Goal: Transaction & Acquisition: Subscribe to service/newsletter

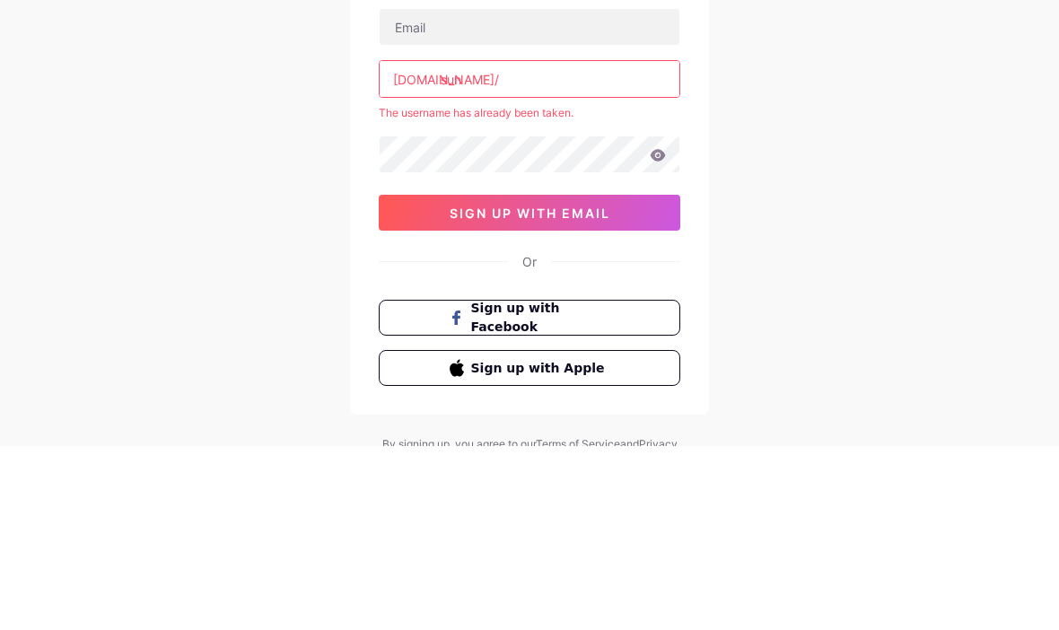
scroll to position [80, 0]
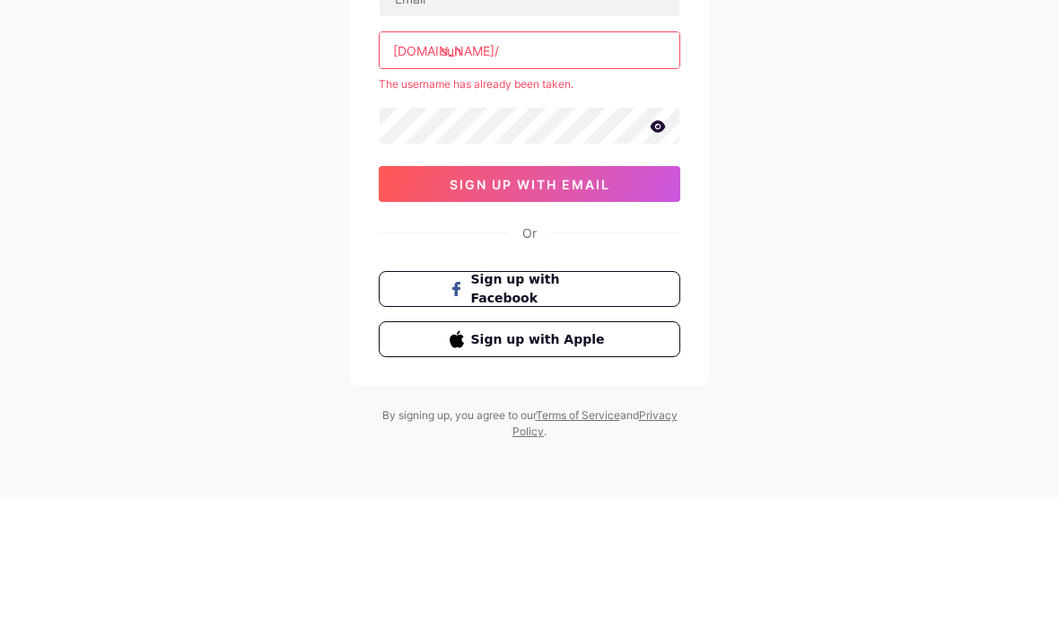
click at [556, 310] on span "sign up with email" at bounding box center [529, 317] width 161 height 15
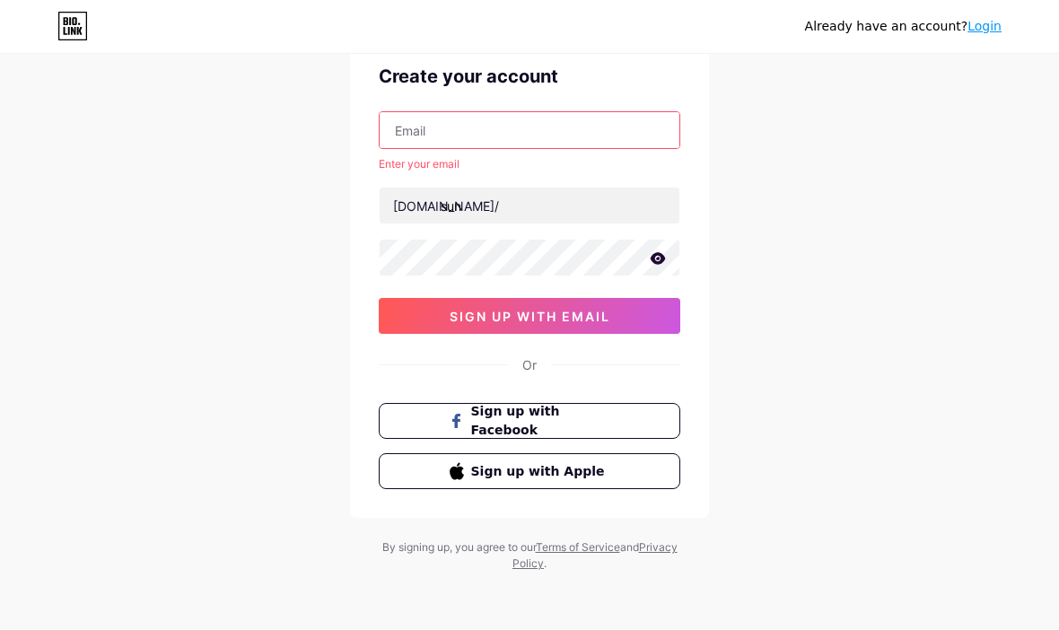
click at [420, 130] on input "text" at bounding box center [529, 131] width 300 height 36
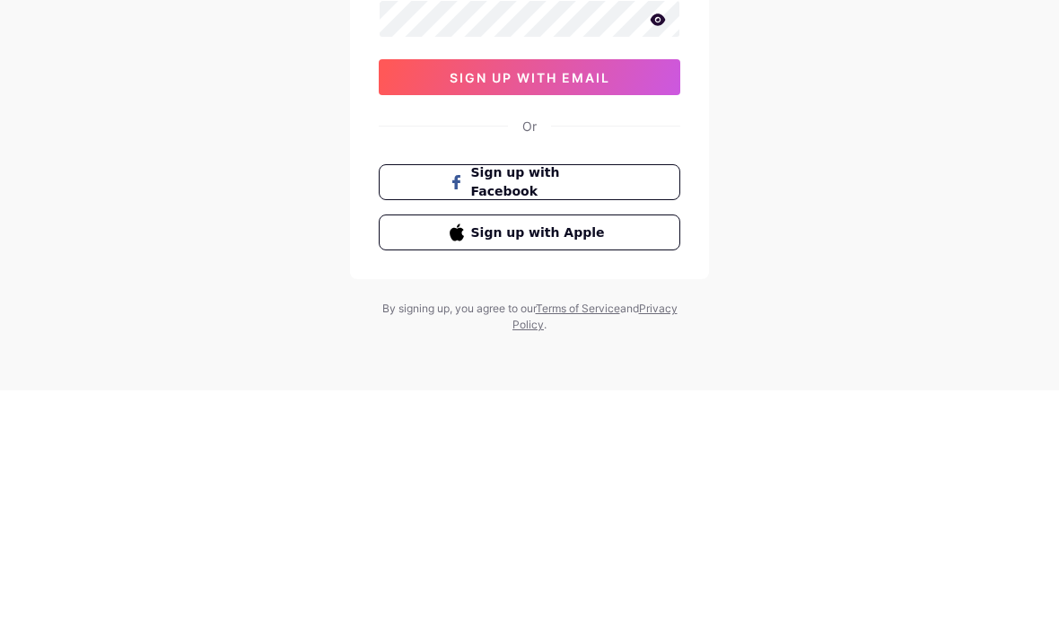
type input "[EMAIL_ADDRESS][DOMAIN_NAME]"
click at [514, 310] on span "sign up with email" at bounding box center [529, 317] width 161 height 15
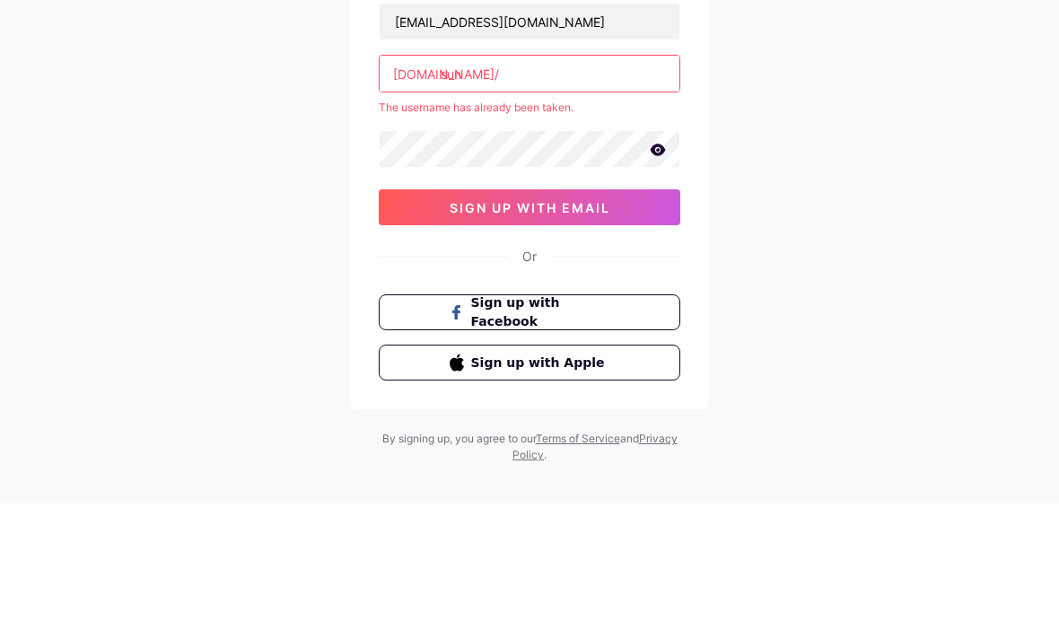
click at [660, 271] on icon at bounding box center [657, 277] width 15 height 12
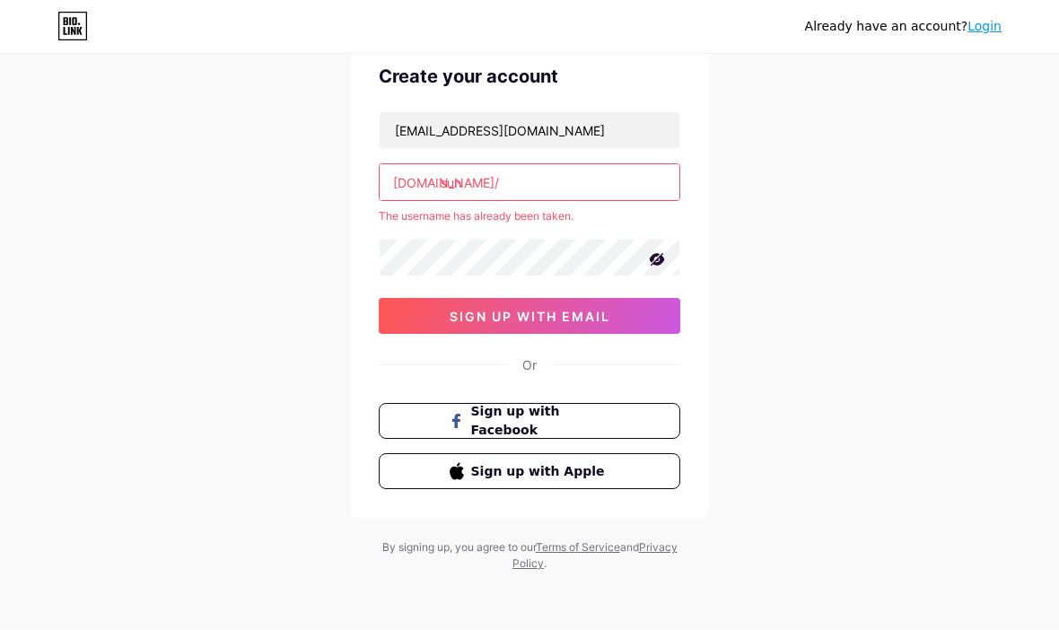
click at [535, 323] on span "sign up with email" at bounding box center [529, 317] width 161 height 15
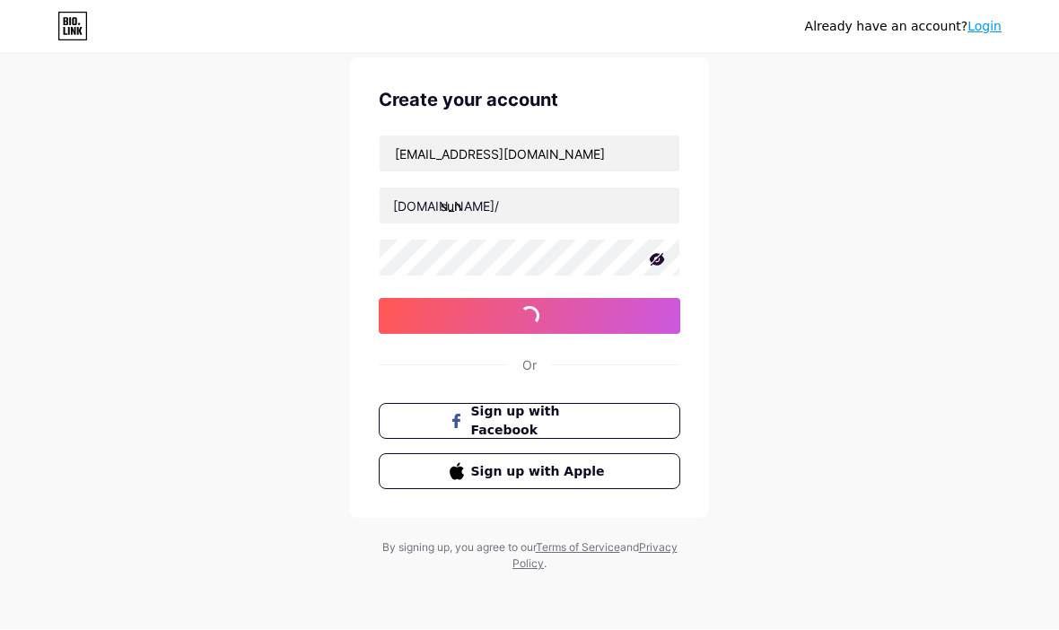
scroll to position [62, 0]
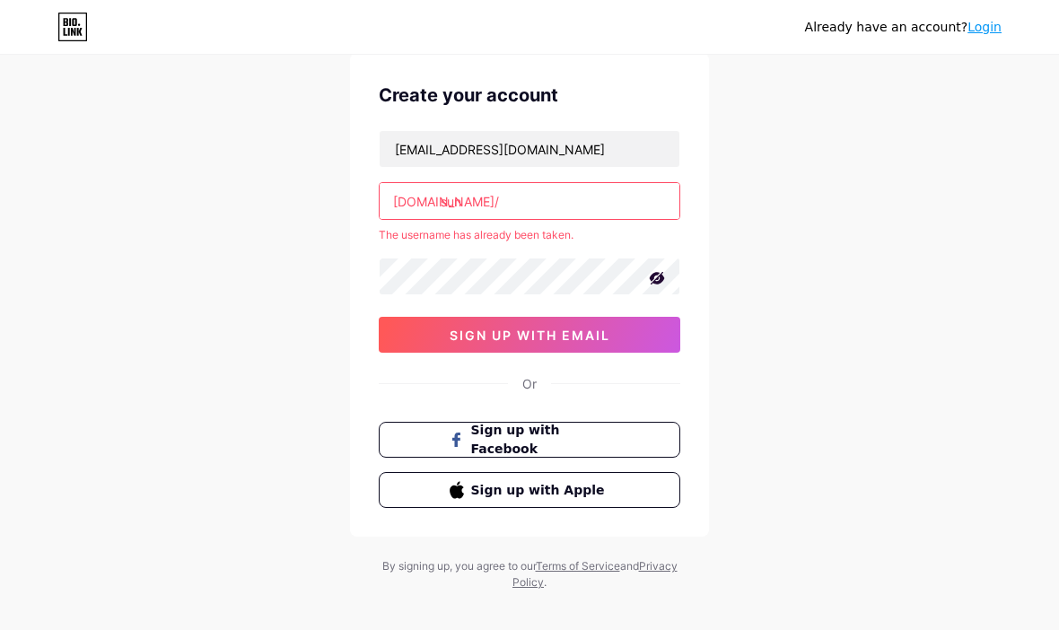
click at [493, 198] on input "sun" at bounding box center [529, 201] width 300 height 36
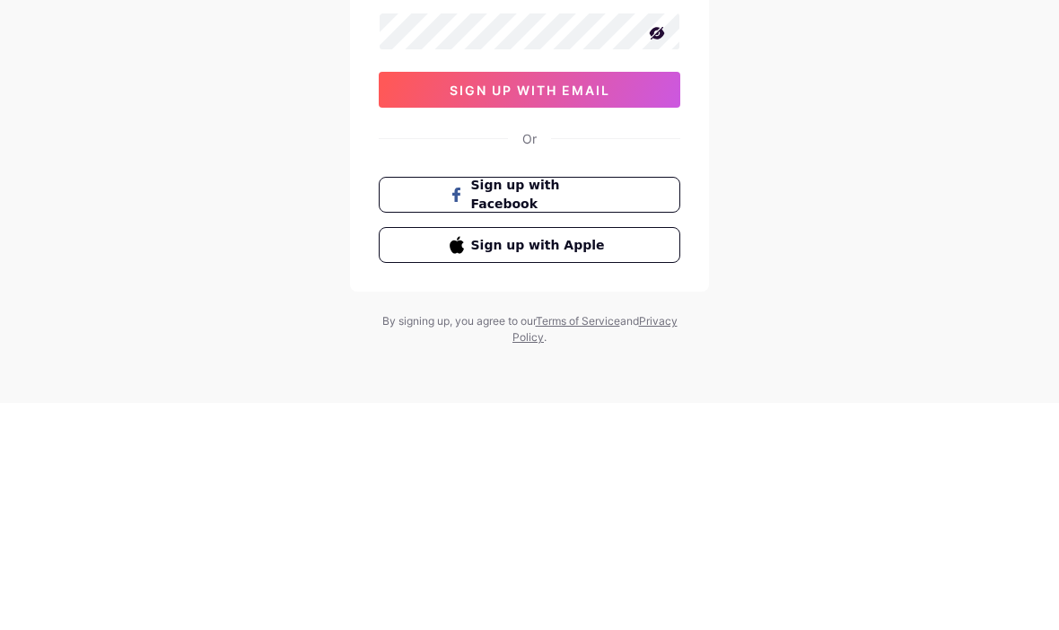
type input "sun59"
click at [536, 310] on span "sign up with email" at bounding box center [529, 317] width 161 height 15
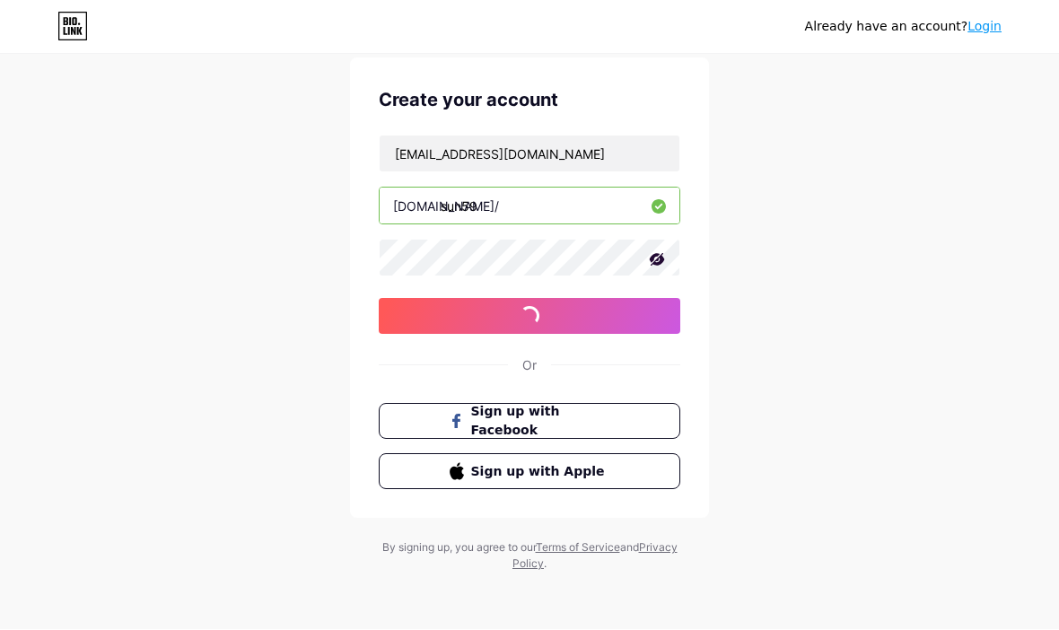
scroll to position [63, 0]
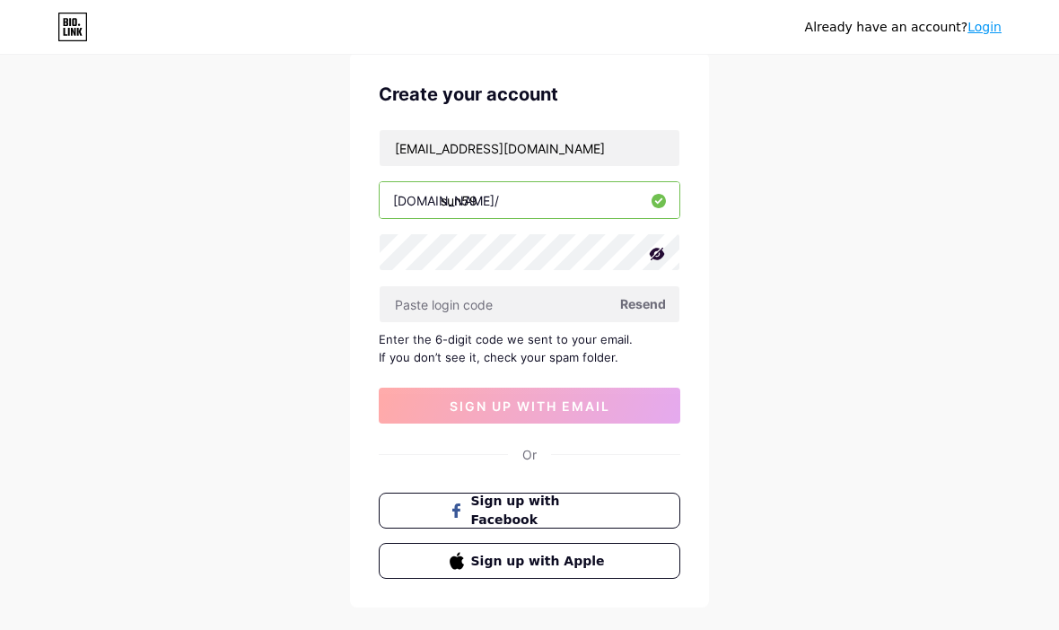
click at [466, 292] on input "text" at bounding box center [529, 304] width 300 height 36
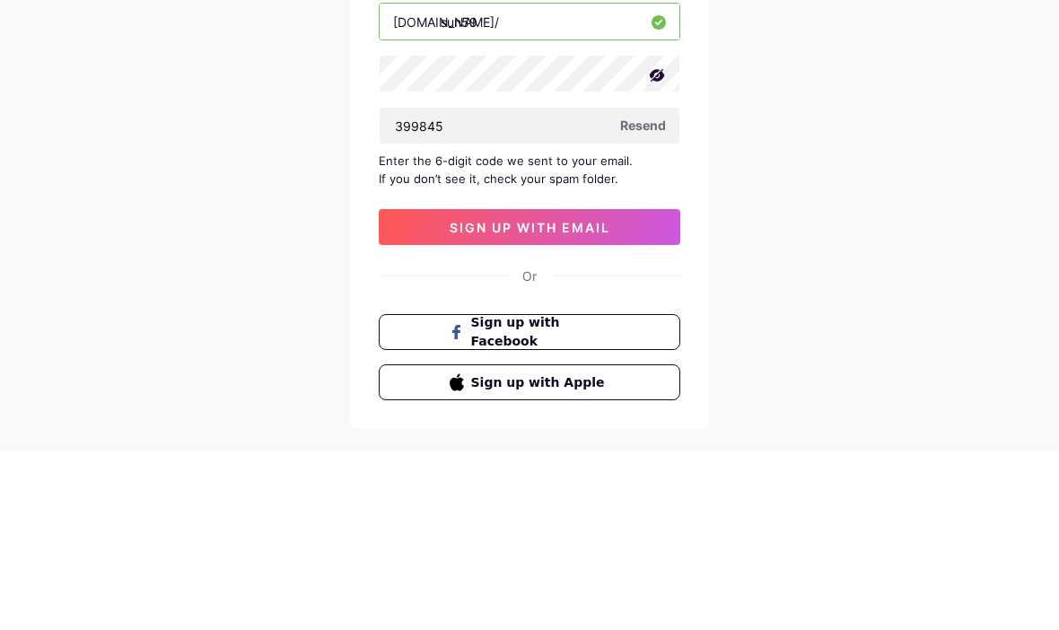
type input "399845"
click at [522, 399] on span "sign up with email" at bounding box center [529, 406] width 161 height 15
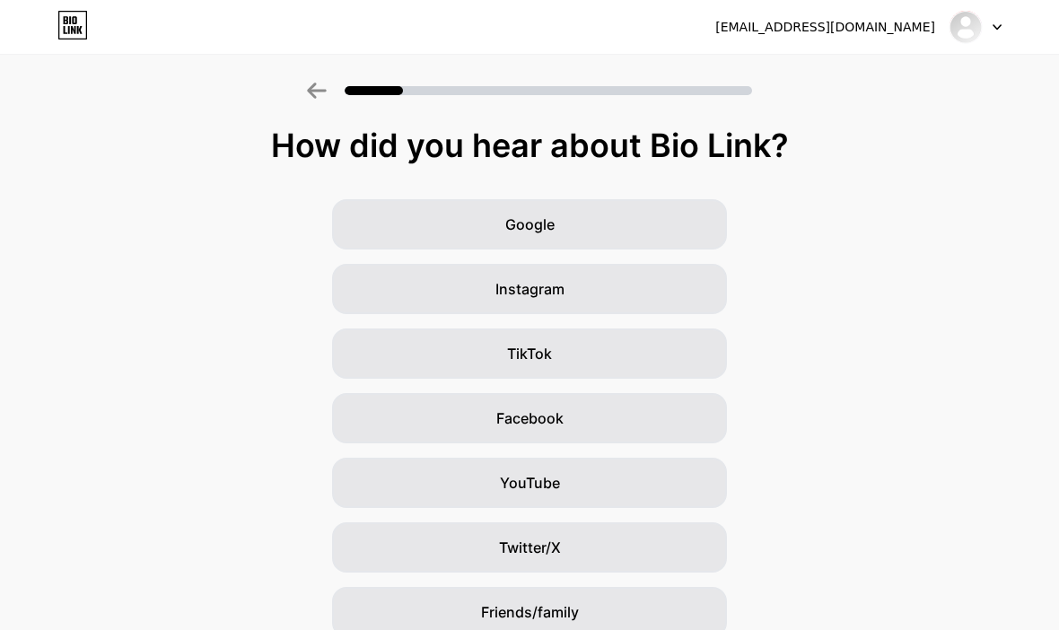
click at [578, 297] on div "Instagram" at bounding box center [529, 289] width 395 height 50
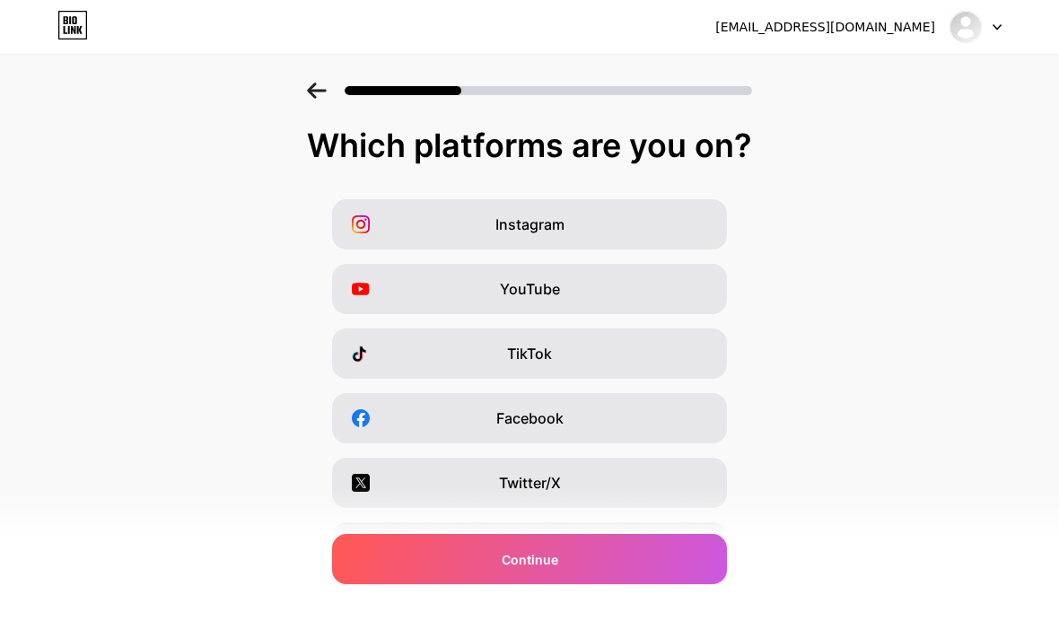
scroll to position [60, 0]
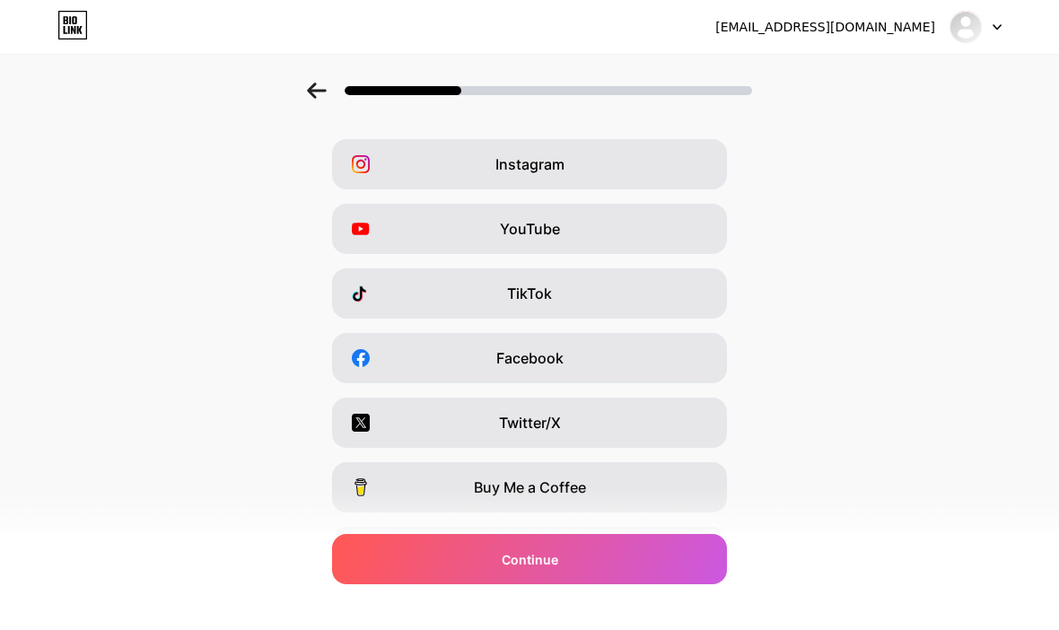
click at [556, 568] on span "Continue" at bounding box center [529, 559] width 57 height 19
click at [536, 555] on span "Continue" at bounding box center [529, 559] width 57 height 19
click at [554, 164] on span "Instagram" at bounding box center [529, 164] width 69 height 22
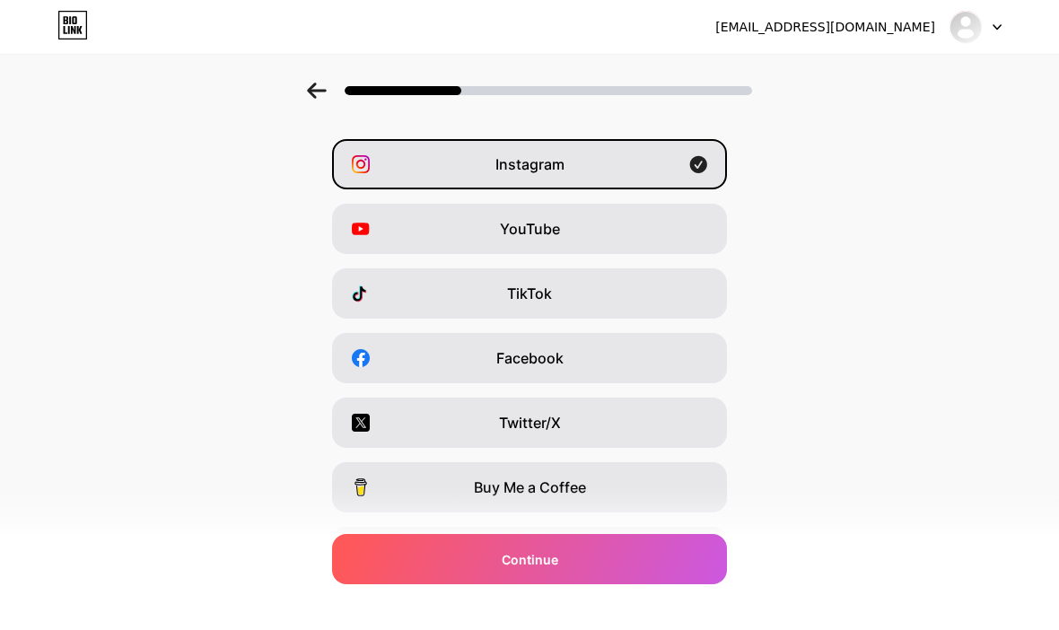
click at [534, 557] on span "Continue" at bounding box center [529, 559] width 57 height 19
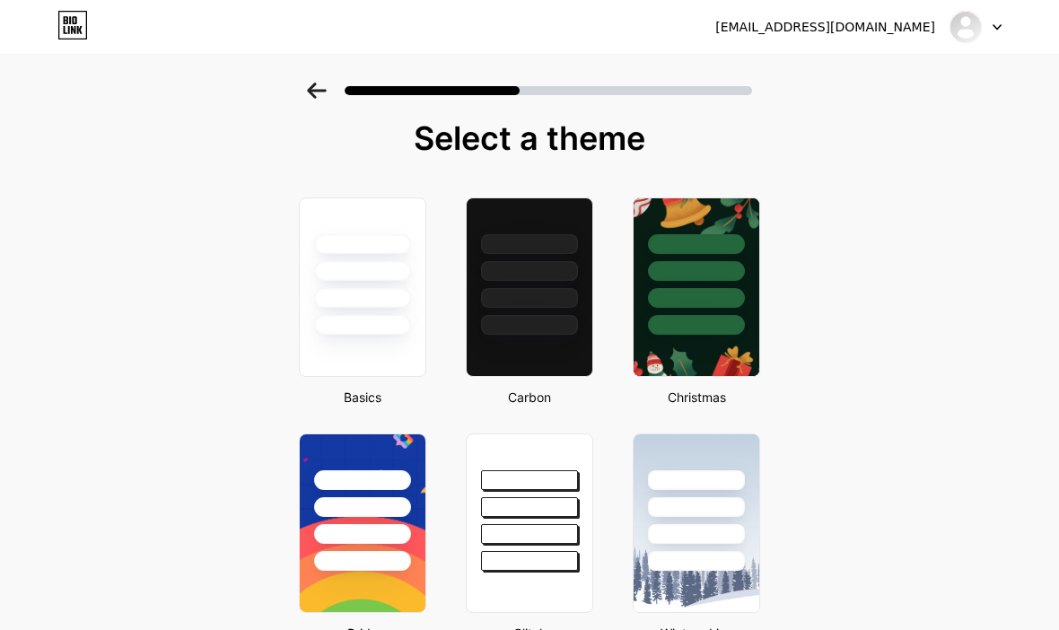
scroll to position [0, 0]
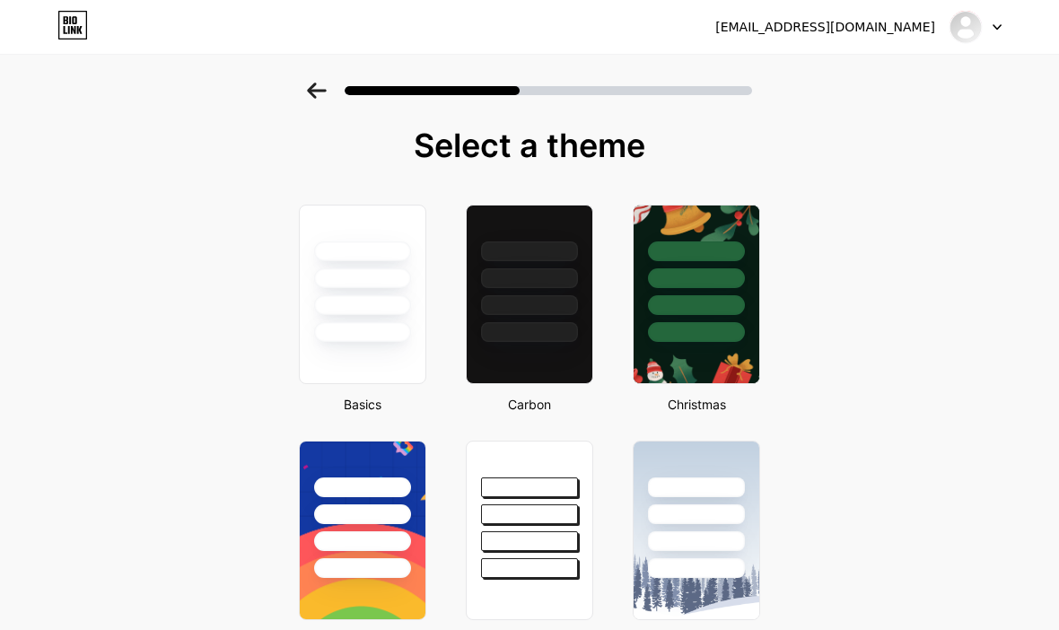
click at [386, 315] on div at bounding box center [362, 305] width 97 height 20
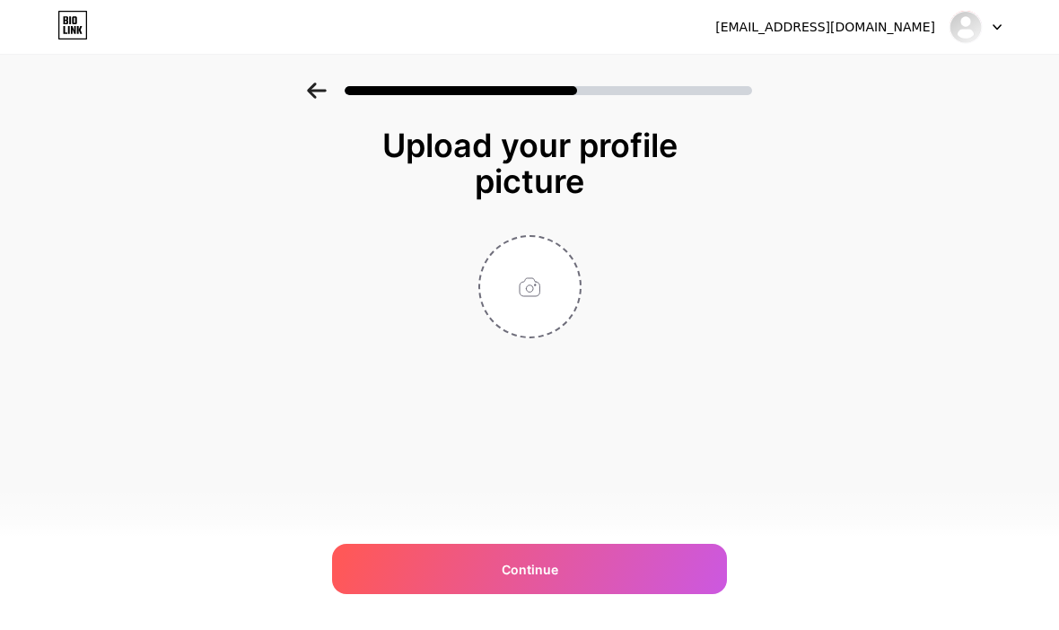
click at [526, 572] on span "Continue" at bounding box center [529, 569] width 57 height 19
click at [525, 298] on input "file" at bounding box center [530, 287] width 100 height 100
type input "C:\fakepath\IMG_0996.png"
click at [531, 571] on span "Continue" at bounding box center [529, 569] width 57 height 19
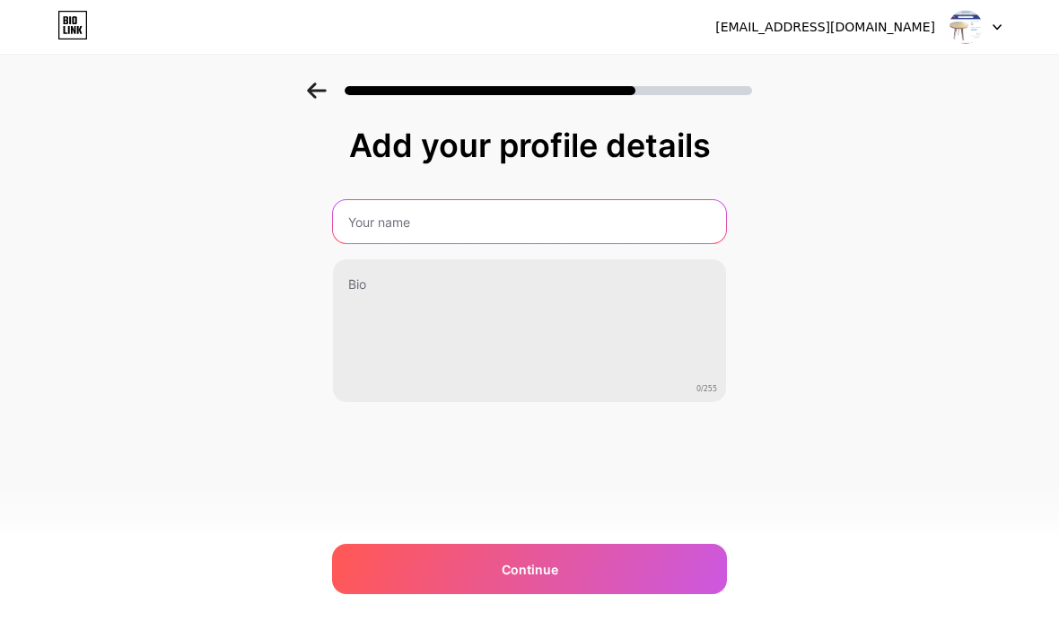
click at [414, 213] on input "text" at bounding box center [529, 221] width 393 height 43
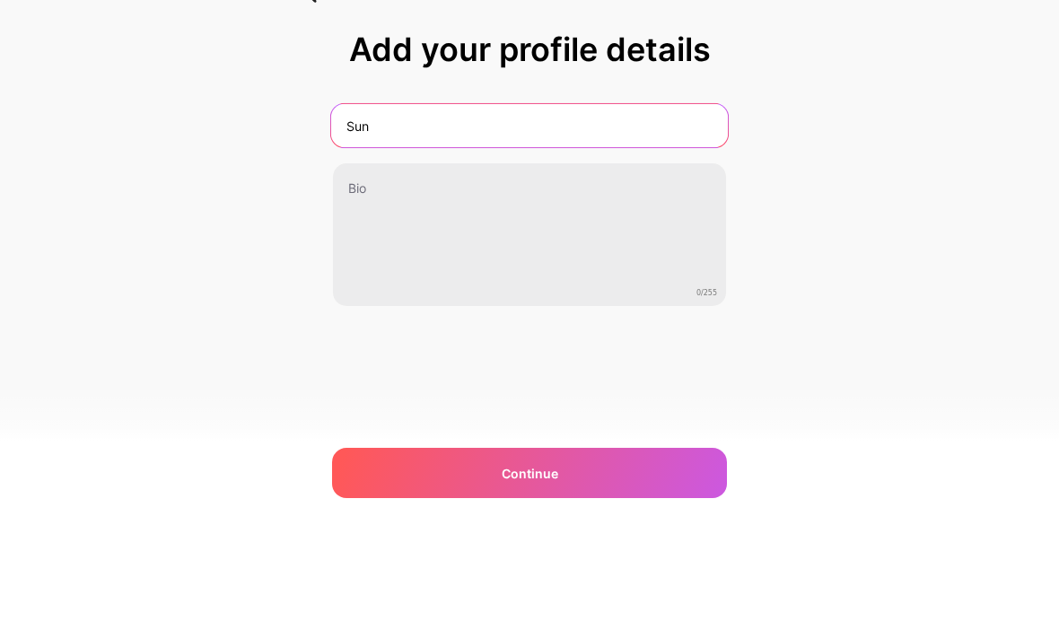
type input "Sun"
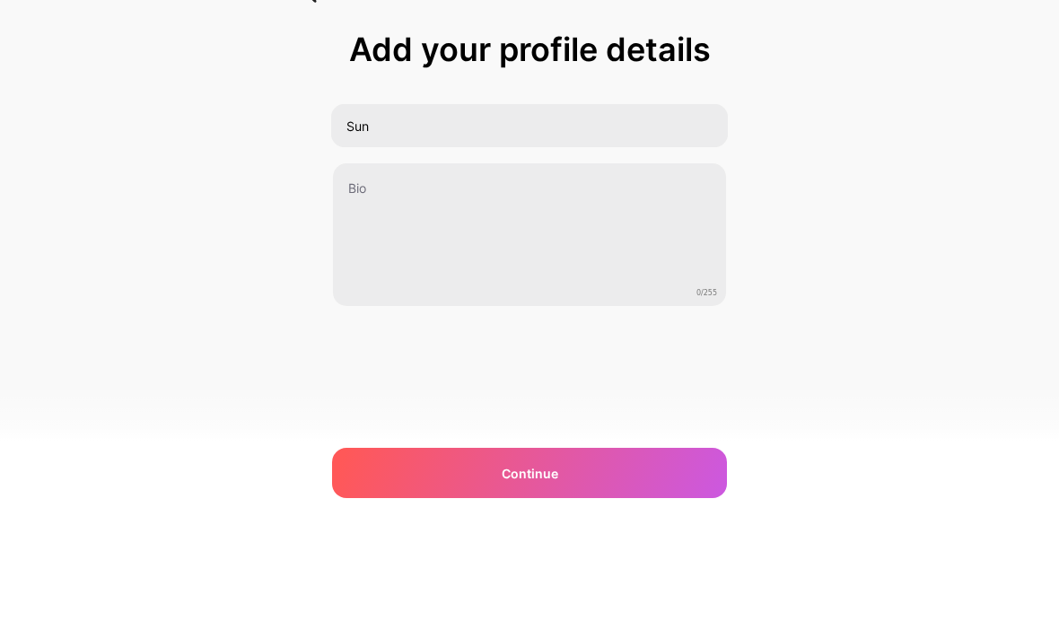
click at [953, 145] on div "Add your profile details Sun 0/255 Continue Error" at bounding box center [529, 288] width 1059 height 410
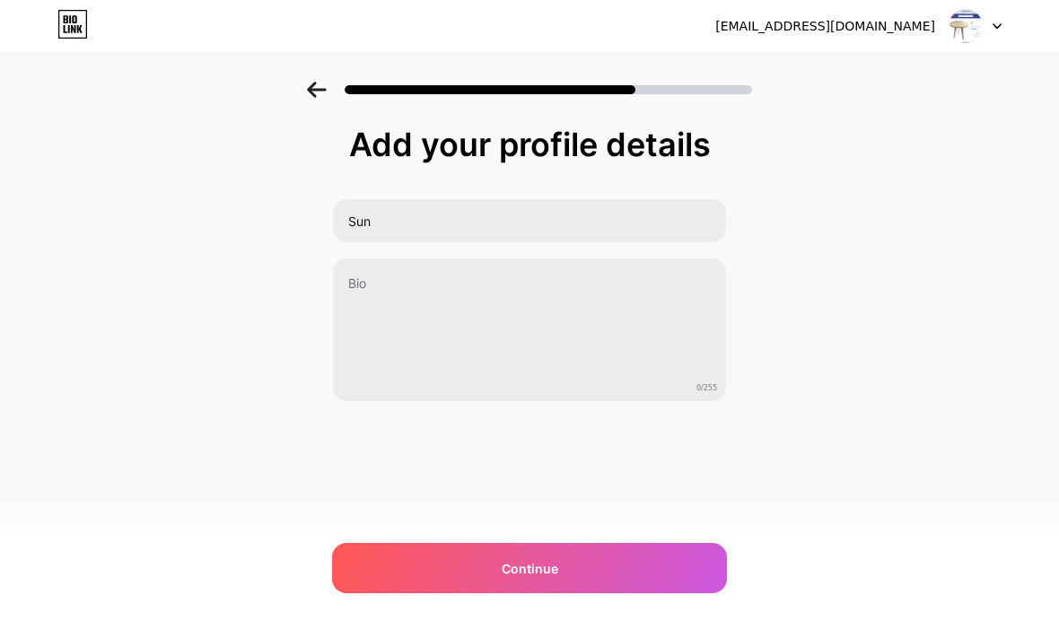
click at [540, 560] on span "Continue" at bounding box center [529, 569] width 57 height 19
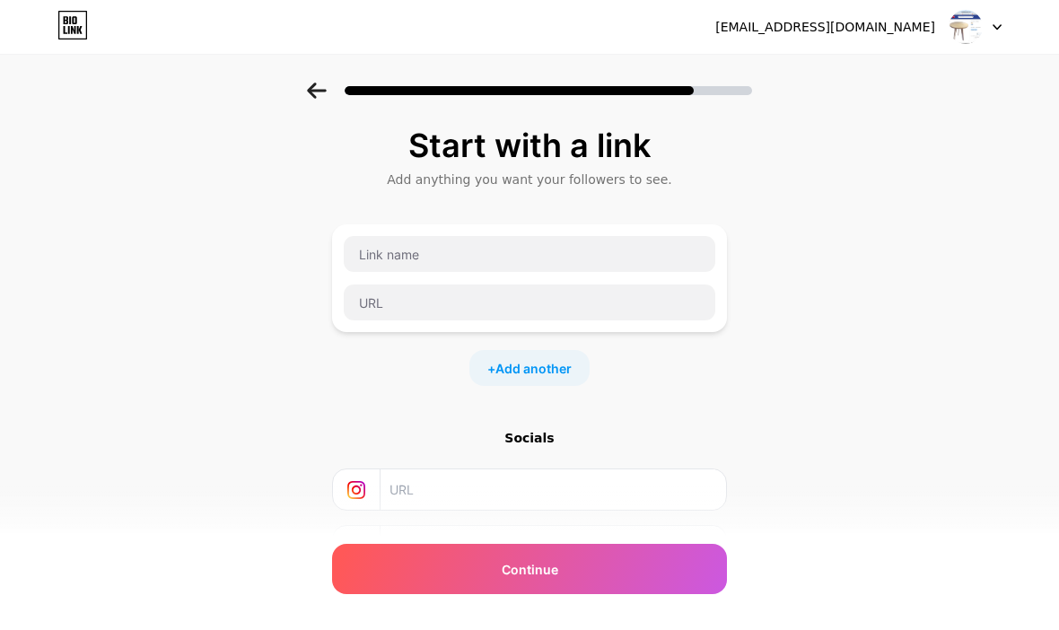
click at [522, 621] on input "text" at bounding box center [552, 602] width 326 height 40
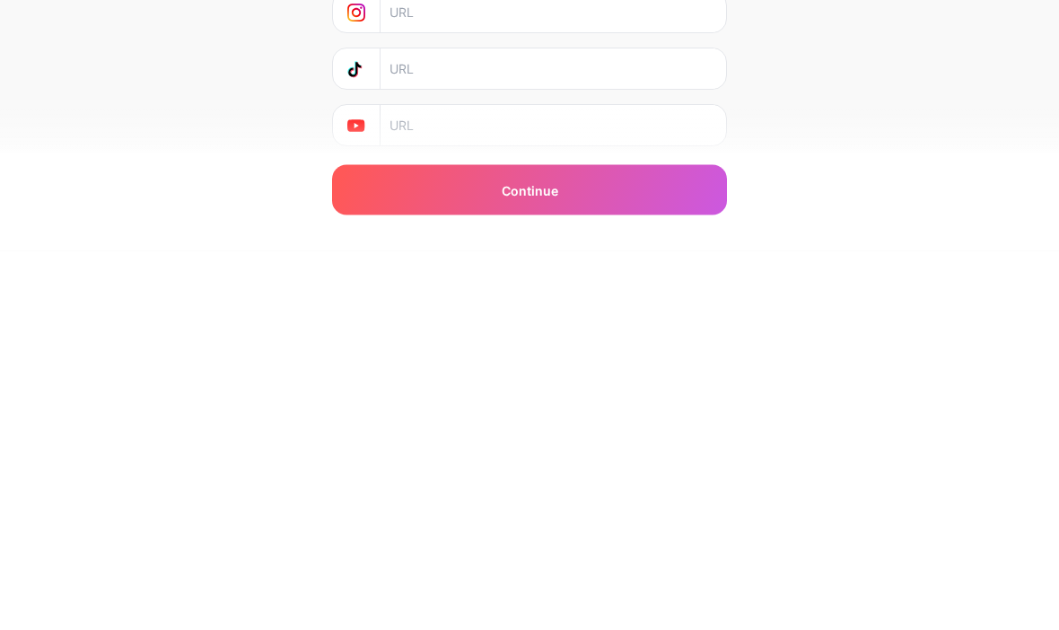
click at [546, 560] on span "Continue" at bounding box center [529, 569] width 57 height 19
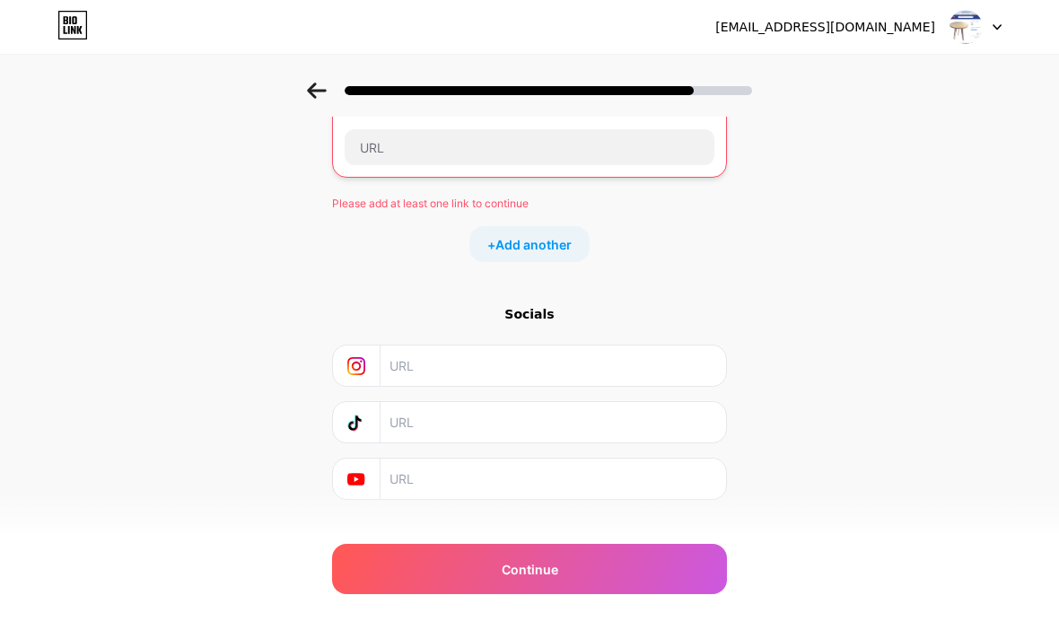
click at [367, 479] on div at bounding box center [357, 478] width 48 height 40
click at [532, 307] on div "Socials" at bounding box center [529, 314] width 395 height 18
click at [362, 378] on div at bounding box center [357, 365] width 48 height 40
click at [427, 376] on input "text" at bounding box center [552, 365] width 326 height 40
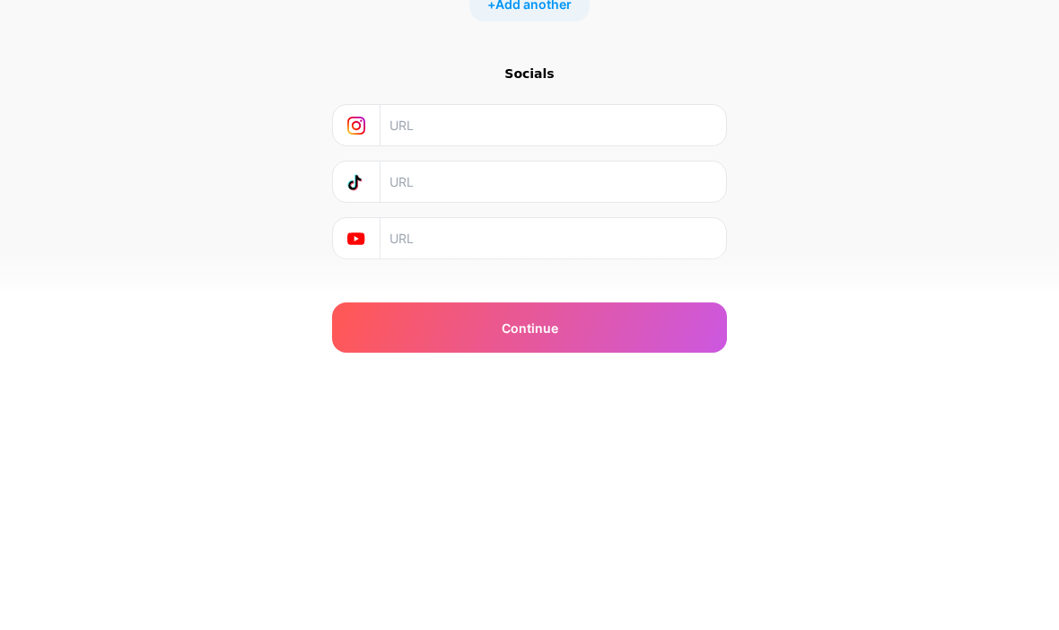
click at [410, 459] on input "text" at bounding box center [552, 479] width 326 height 40
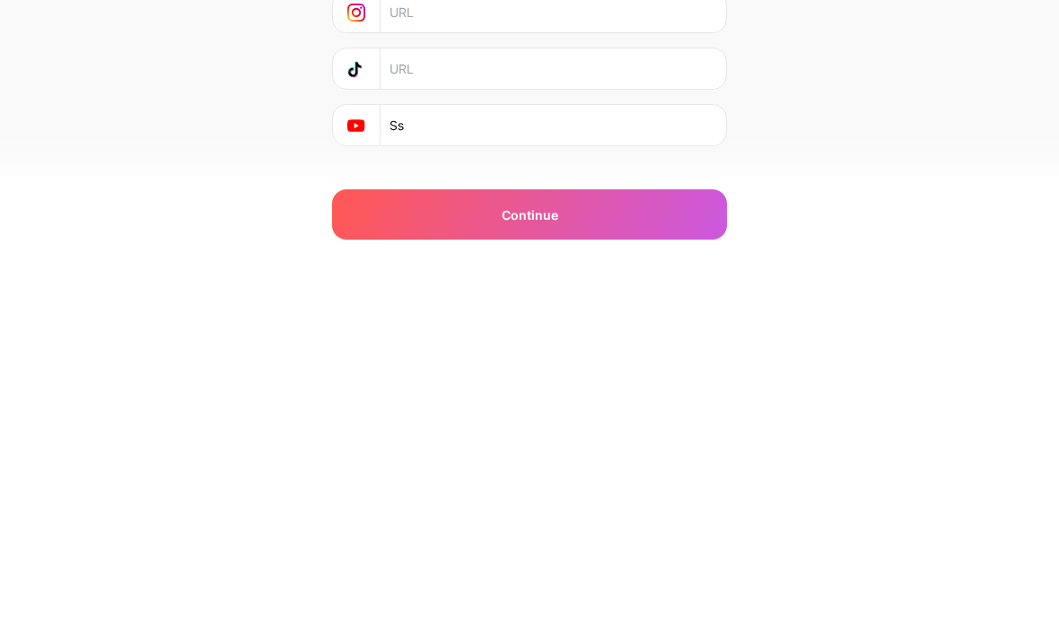
type input "Ss"
click at [541, 560] on span "Continue" at bounding box center [529, 569] width 57 height 19
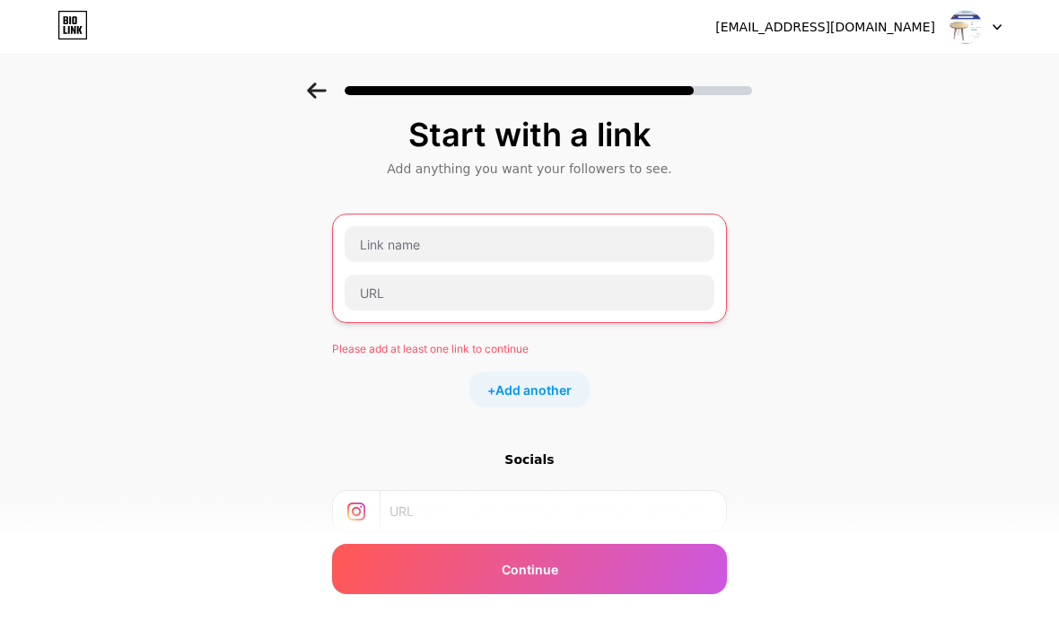
scroll to position [0, 0]
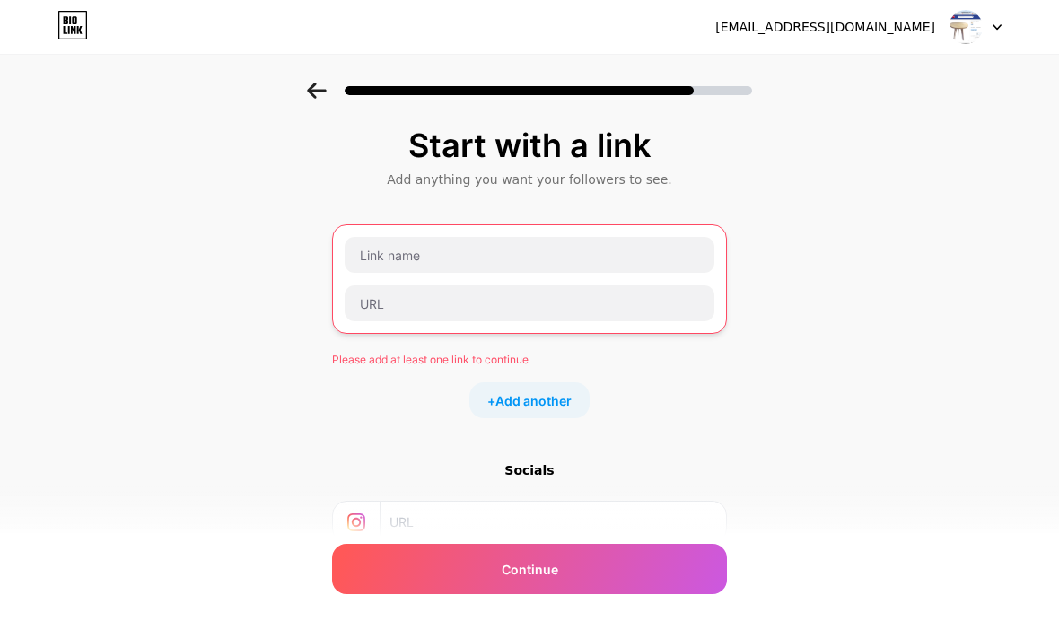
click at [326, 89] on icon at bounding box center [317, 91] width 20 height 16
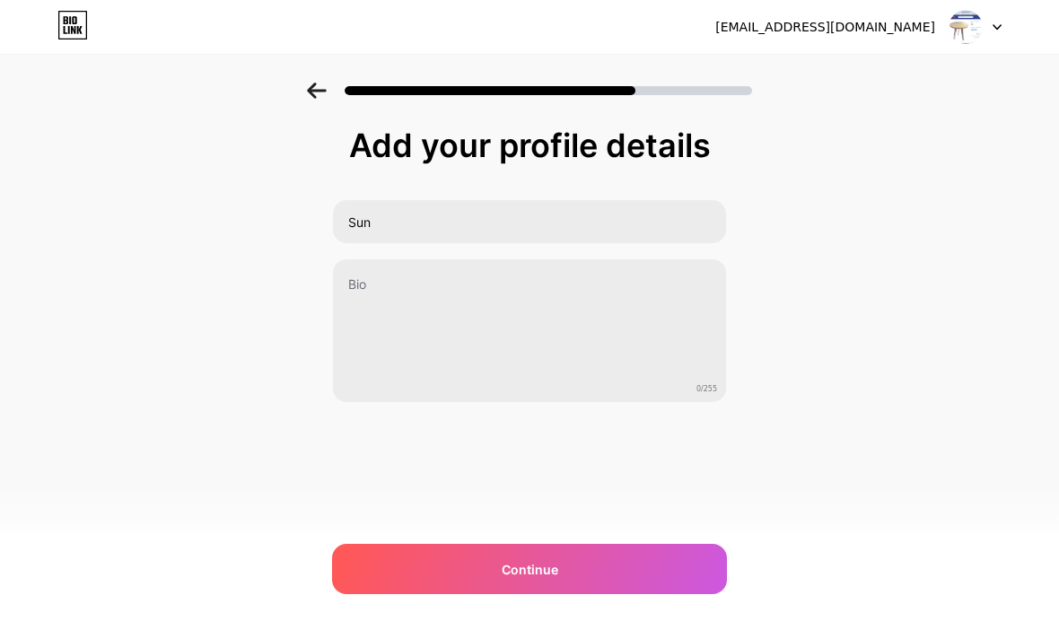
click at [0, 331] on html "[EMAIL_ADDRESS][DOMAIN_NAME] Logout Link Copied Add your profile details Sun 0/…" at bounding box center [529, 315] width 1059 height 630
click at [530, 569] on span "Continue" at bounding box center [529, 569] width 57 height 19
click at [527, 566] on span at bounding box center [529, 569] width 20 height 20
click at [528, 553] on div at bounding box center [529, 569] width 395 height 50
click at [533, 549] on div at bounding box center [529, 569] width 395 height 50
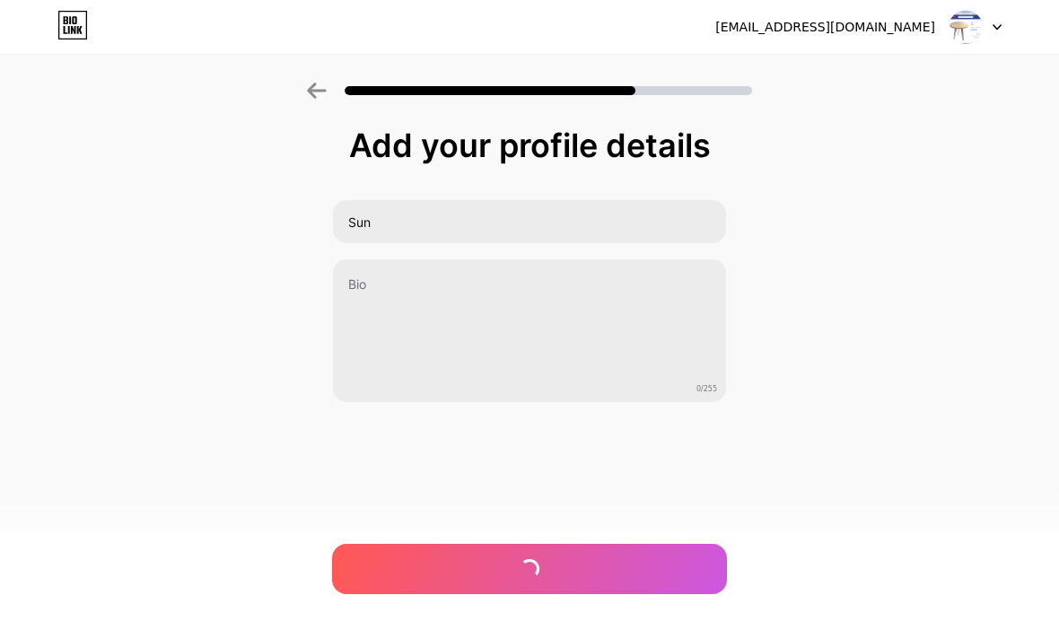
click at [64, 19] on icon at bounding box center [66, 20] width 4 height 8
click at [75, 38] on icon at bounding box center [72, 25] width 31 height 29
click at [534, 569] on span "Continue" at bounding box center [529, 569] width 57 height 19
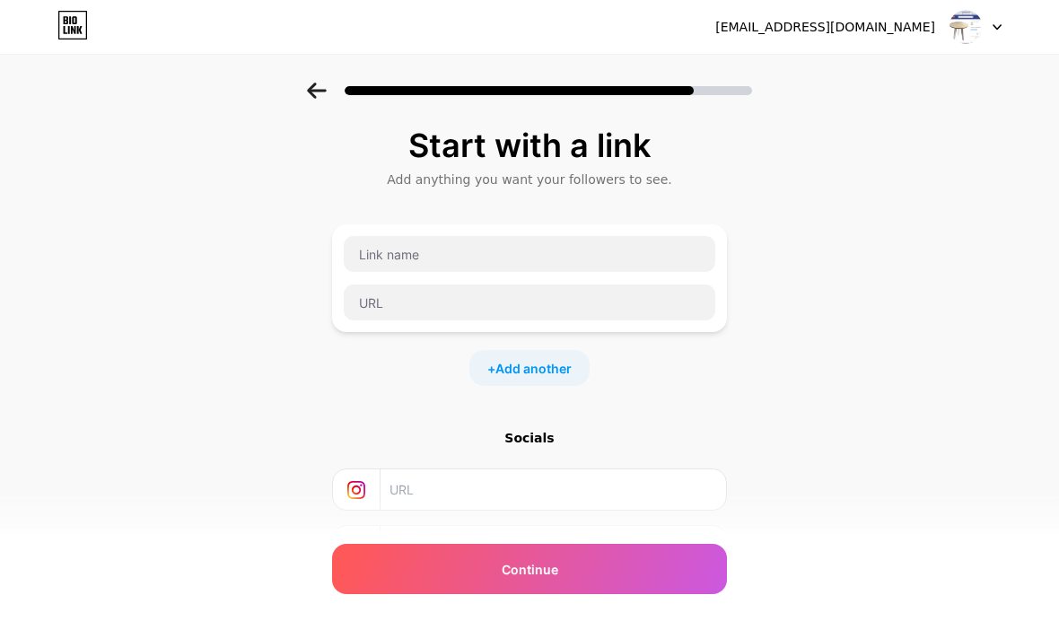
click at [554, 562] on span "Continue" at bounding box center [529, 569] width 57 height 19
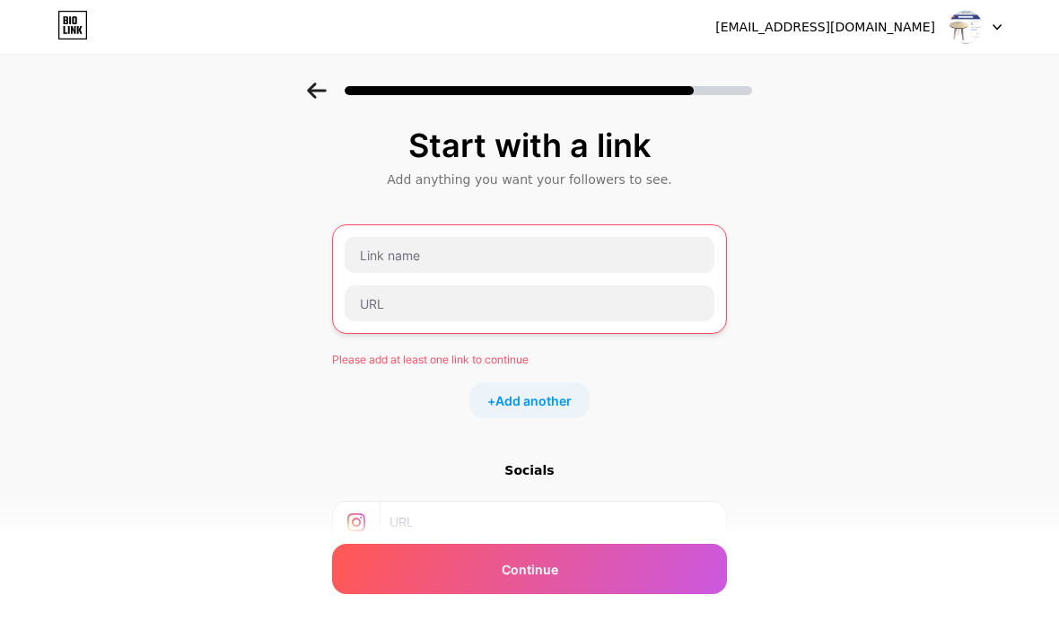
click at [774, 141] on div "Start with a link Add anything you want your followers to see. Please add at le…" at bounding box center [529, 414] width 1059 height 663
click at [431, 258] on input "text" at bounding box center [529, 255] width 370 height 36
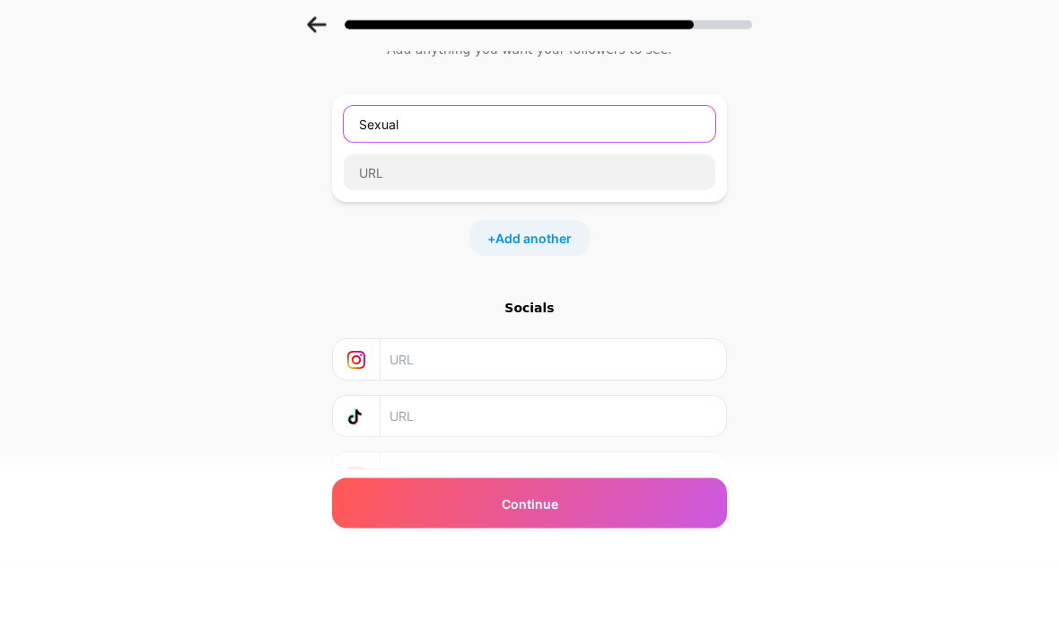
scroll to position [65, 0]
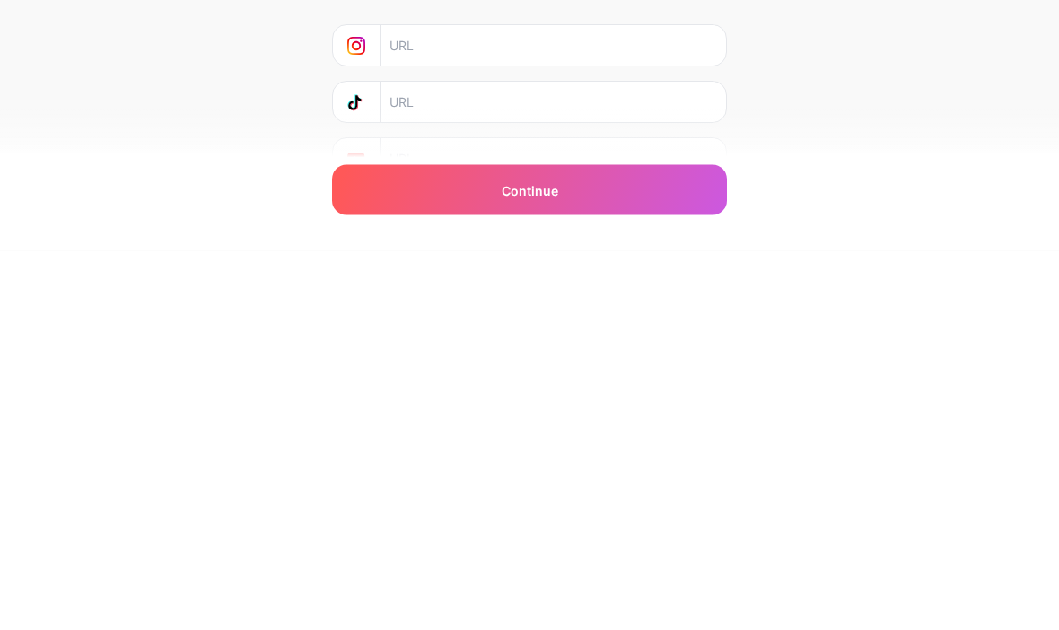
type input "Sexual"
click at [534, 560] on span "Continue" at bounding box center [529, 569] width 57 height 19
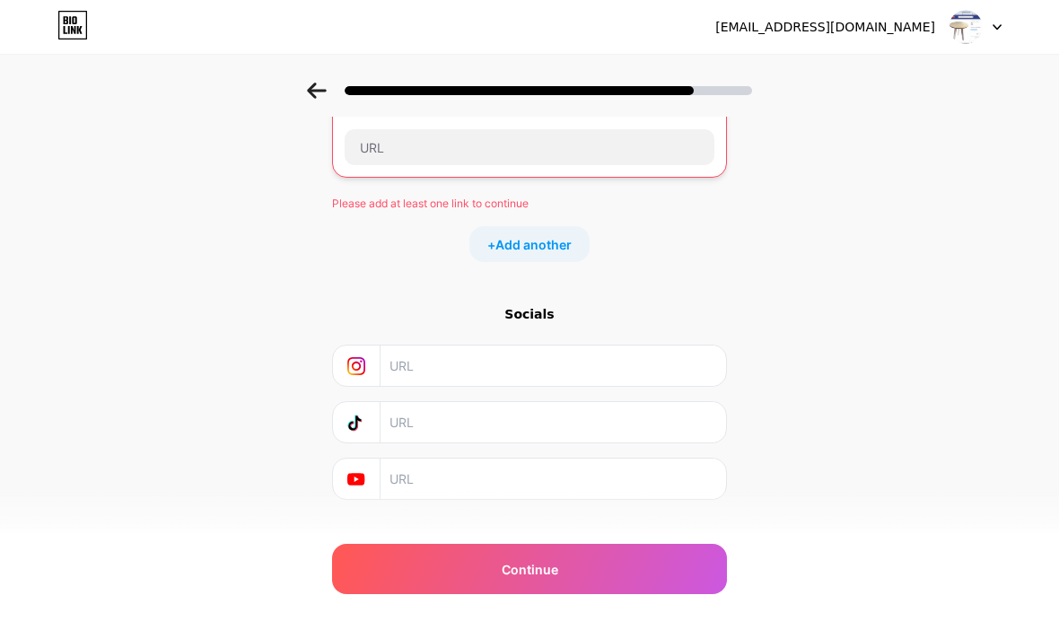
click at [364, 486] on icon at bounding box center [356, 479] width 18 height 18
click at [443, 467] on input "text" at bounding box center [552, 478] width 326 height 40
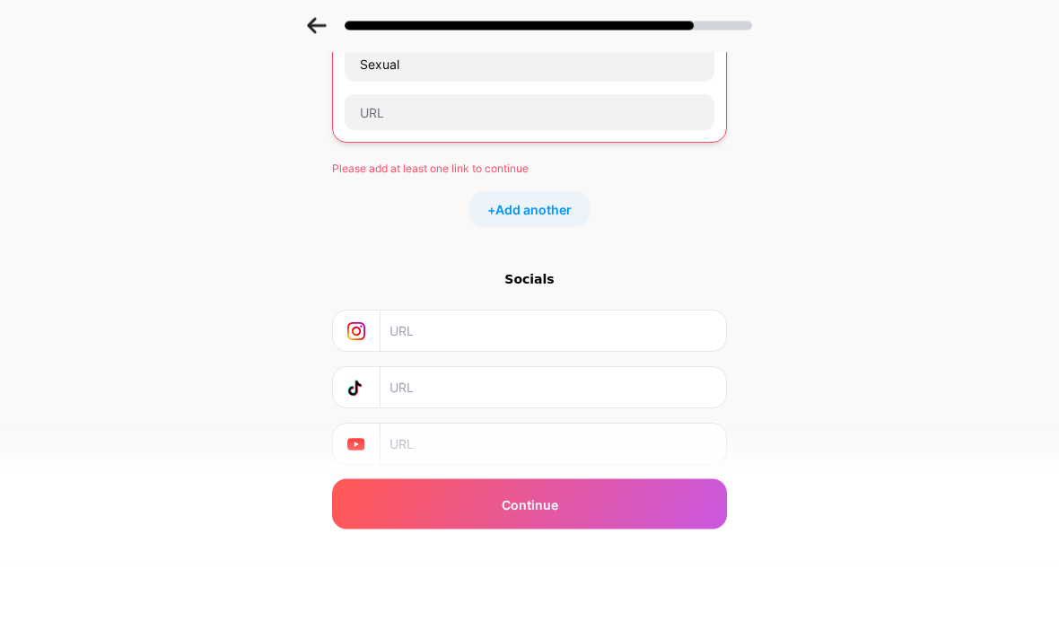
scroll to position [126, 0]
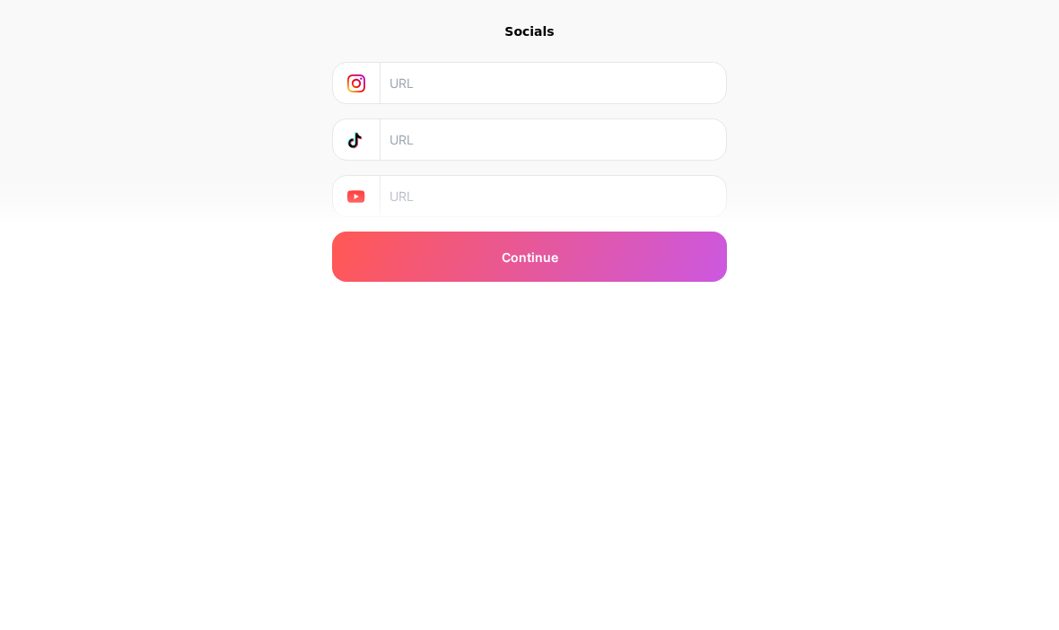
click at [414, 375] on input "text" at bounding box center [552, 395] width 326 height 40
click at [418, 488] on input "text" at bounding box center [552, 508] width 326 height 40
click at [525, 560] on span "Continue" at bounding box center [529, 569] width 57 height 19
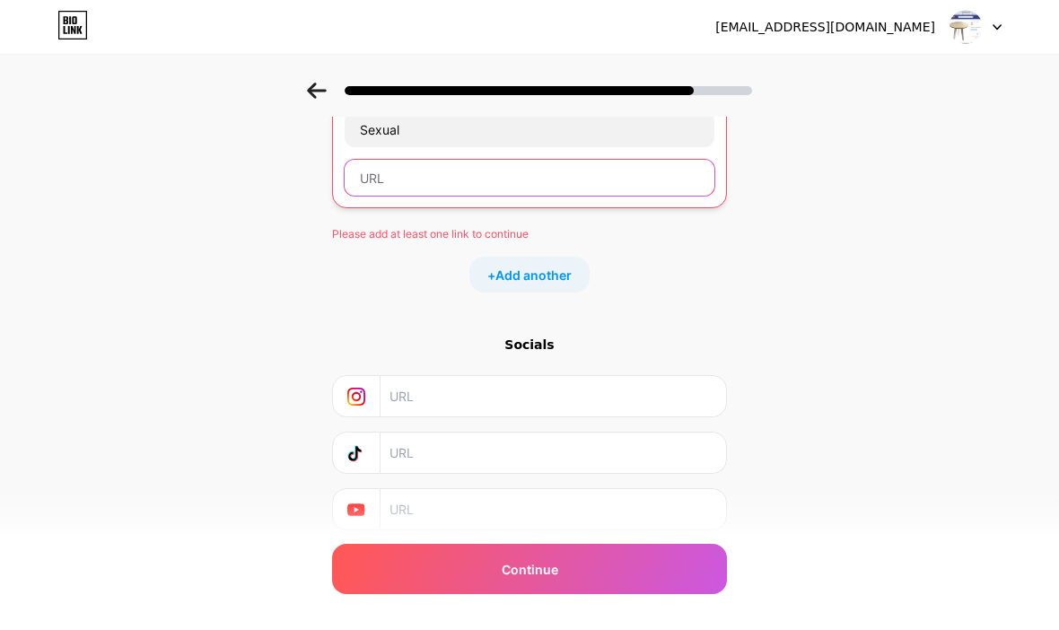
click at [394, 178] on input "text" at bounding box center [529, 178] width 370 height 36
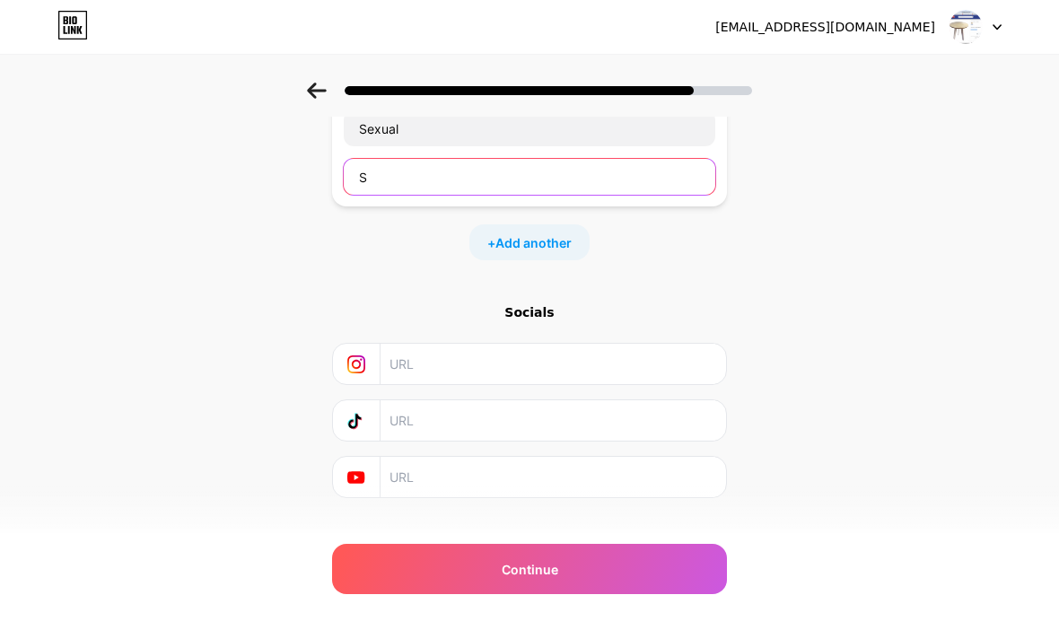
scroll to position [93, 0]
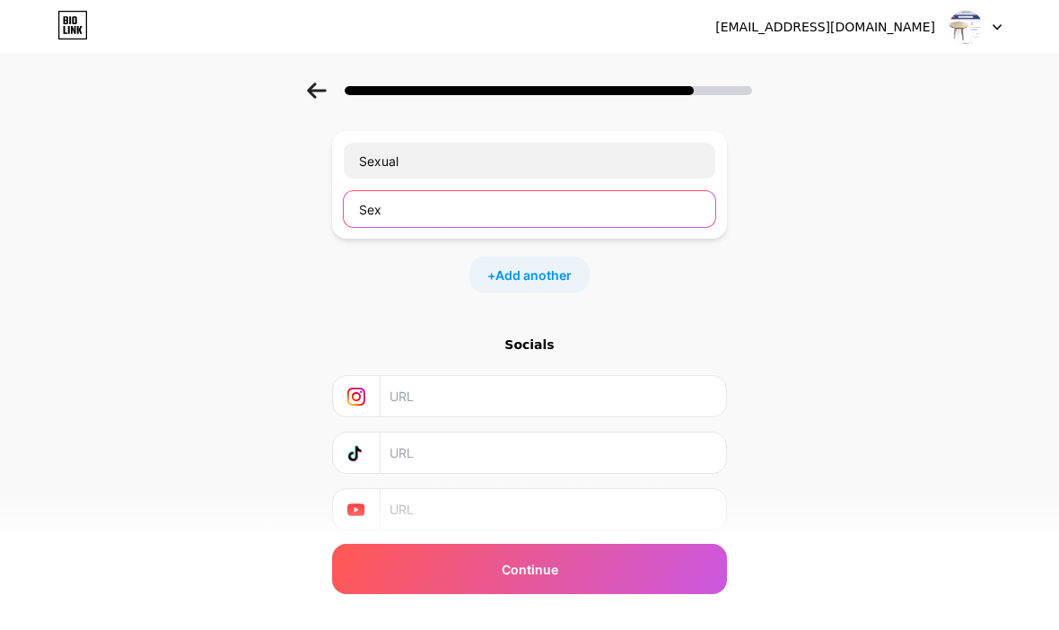
type input "Sex"
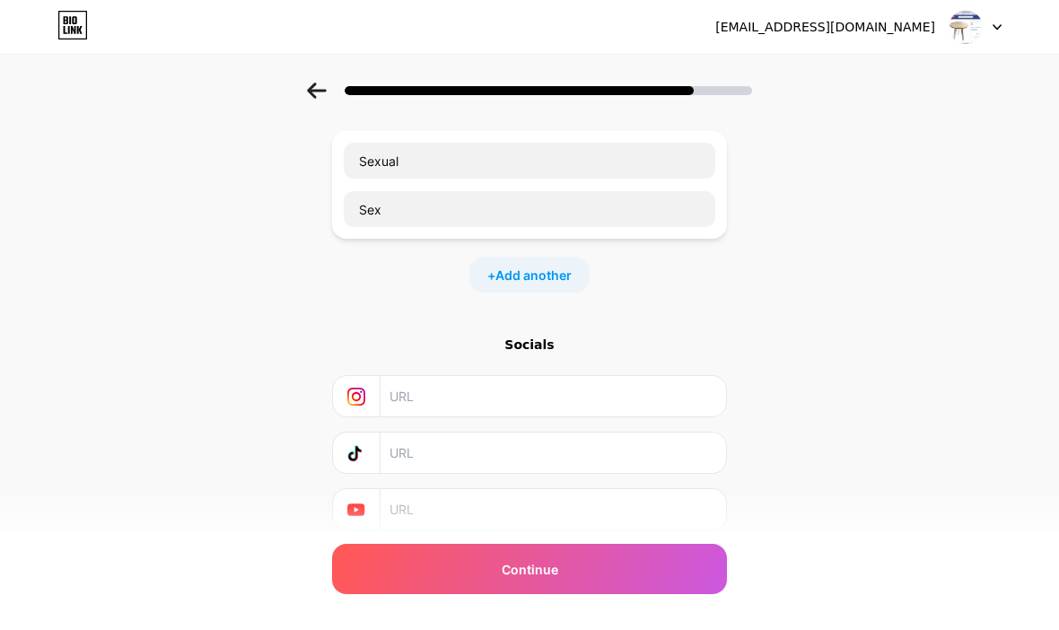
click at [998, 24] on icon at bounding box center [996, 27] width 9 height 6
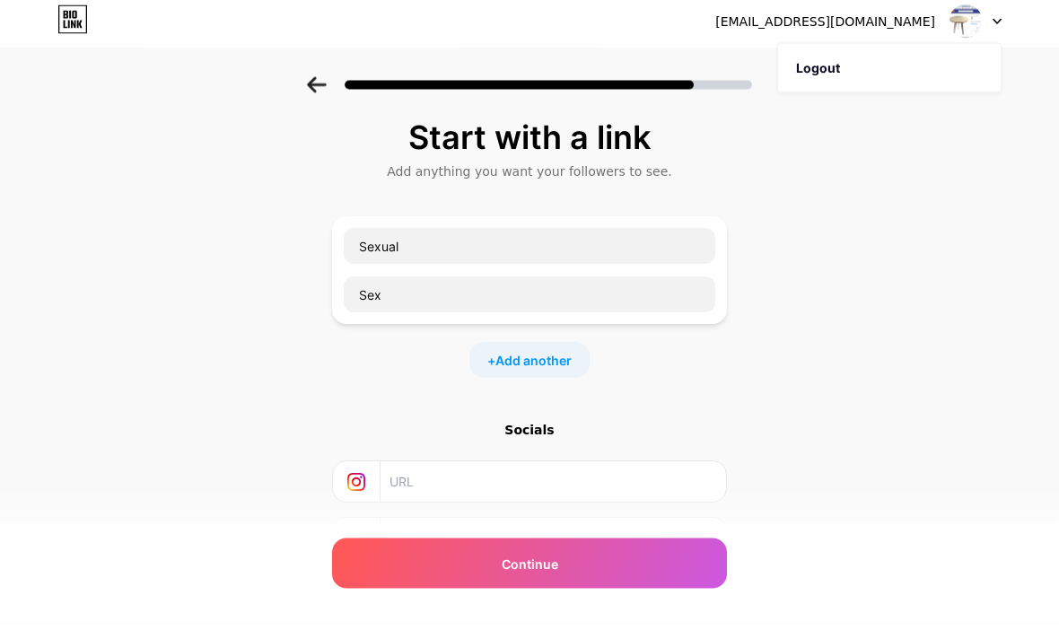
scroll to position [0, 0]
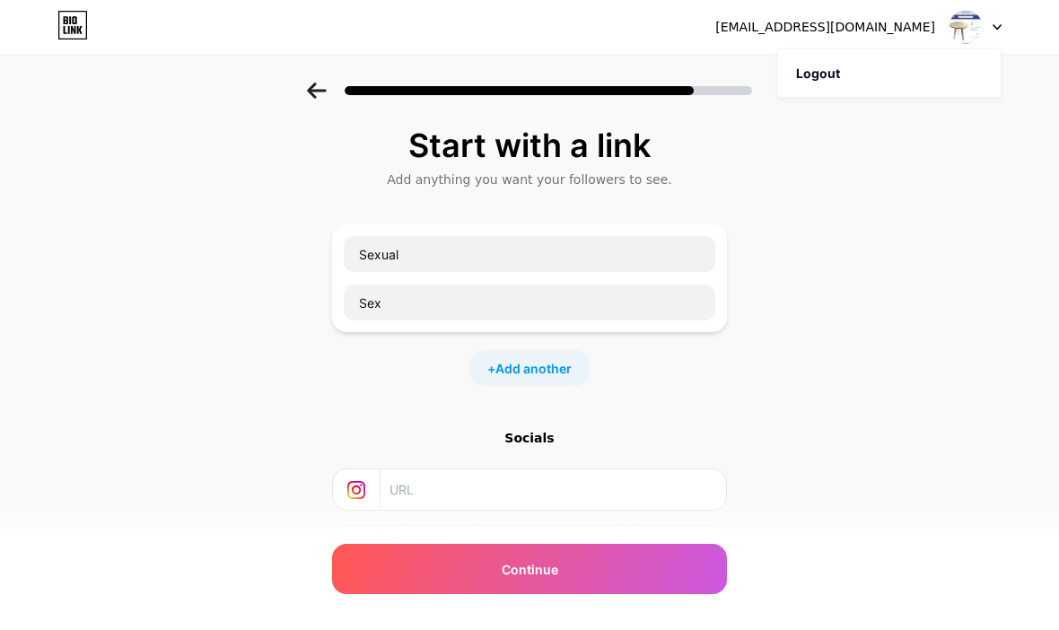
click at [830, 76] on li "Logout" at bounding box center [889, 73] width 222 height 48
